Goal: Task Accomplishment & Management: Use online tool/utility

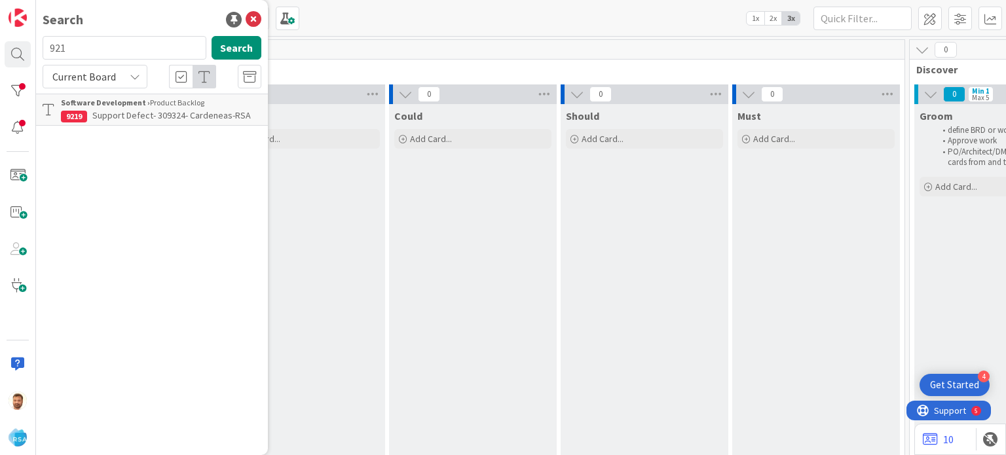
scroll to position [0, 1196]
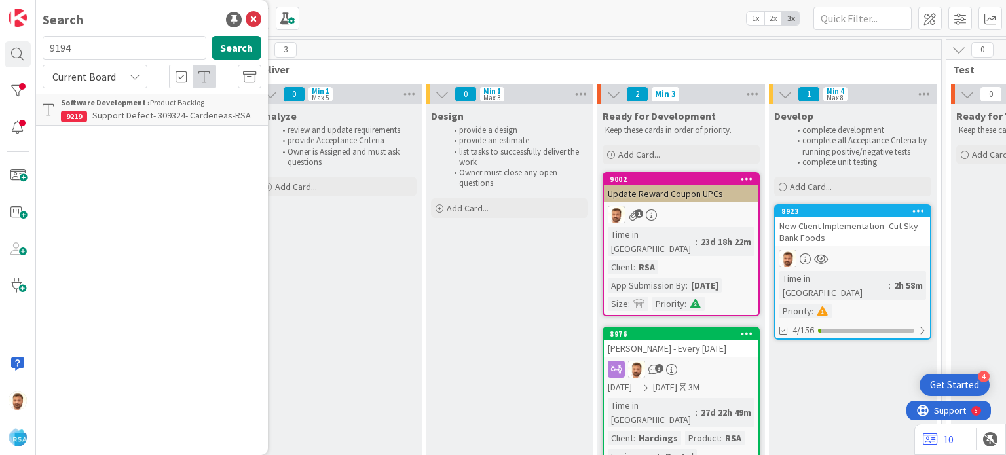
type input "9194"
click at [131, 111] on span "Support Defect- 308574- Buhe Foods-RSA" at bounding box center [173, 115] width 162 height 12
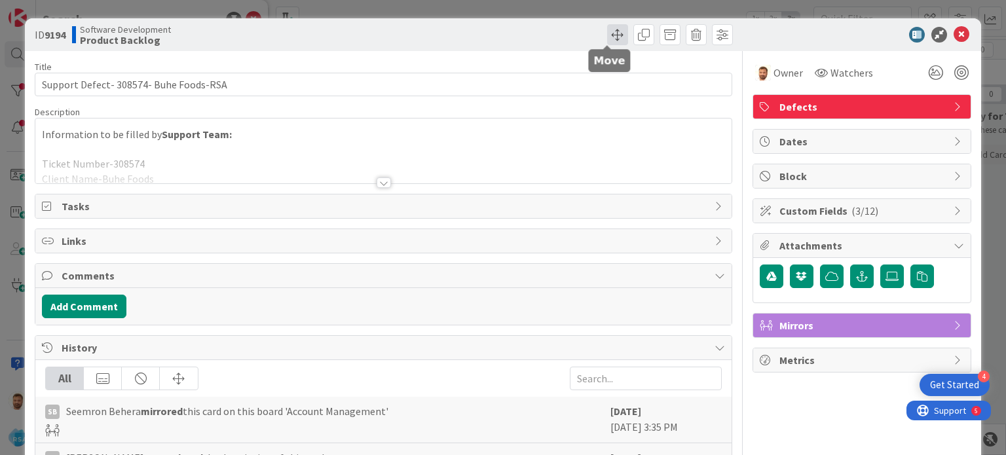
click at [607, 35] on span at bounding box center [617, 34] width 21 height 21
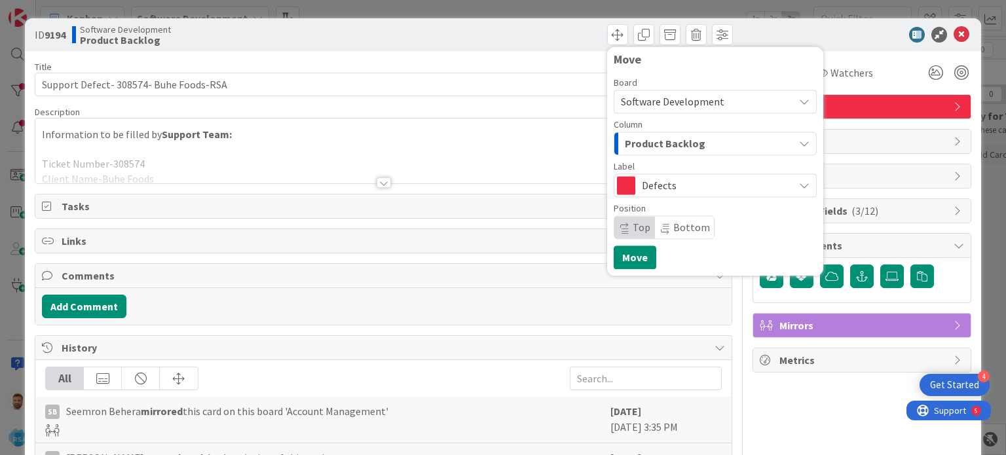
click at [664, 138] on span "Product Backlog" at bounding box center [665, 143] width 81 height 17
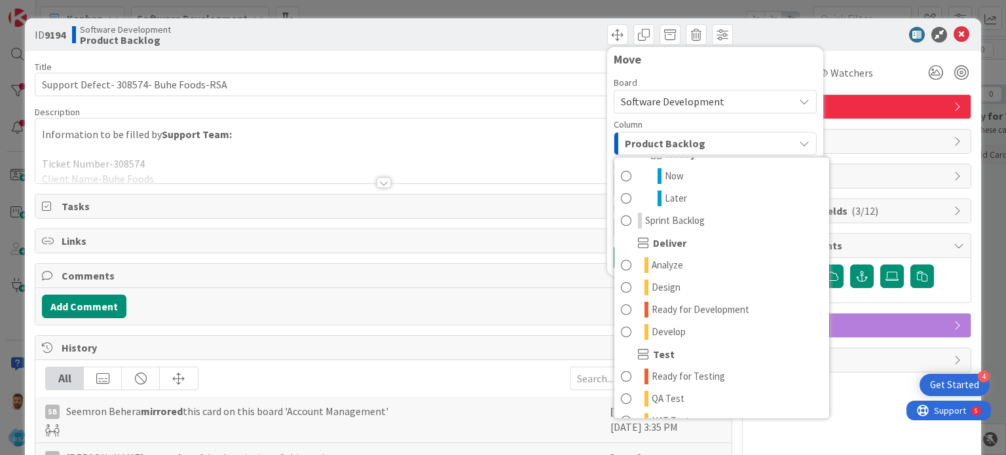
scroll to position [199, 0]
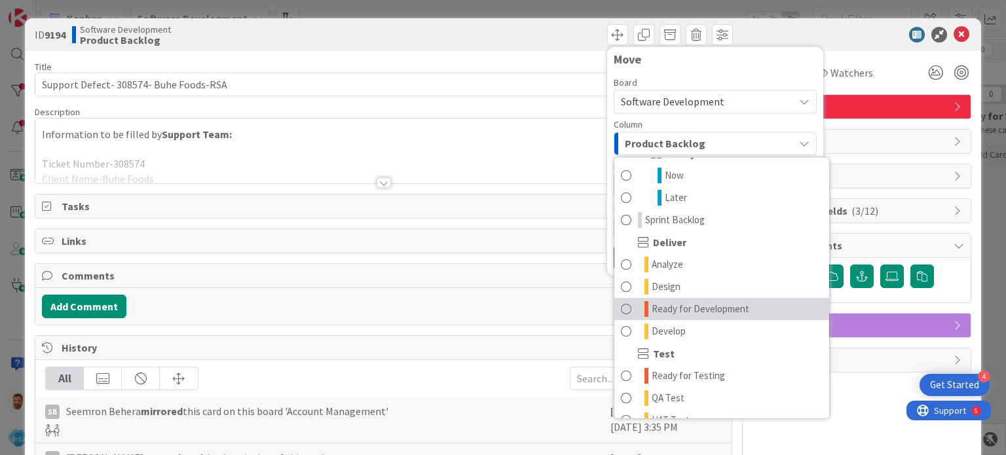
click at [671, 303] on span "Ready for Development" at bounding box center [701, 309] width 98 height 16
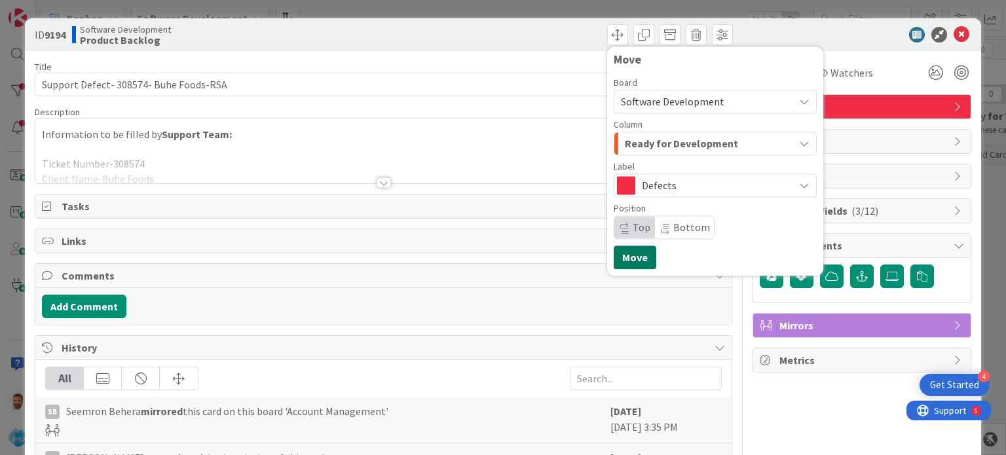
click at [629, 261] on button "Move" at bounding box center [635, 258] width 43 height 24
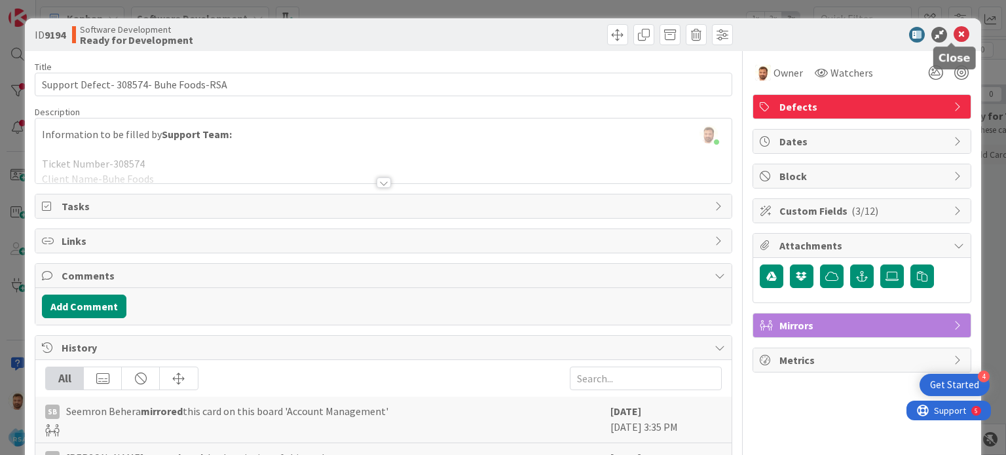
click at [957, 28] on icon at bounding box center [962, 35] width 16 height 16
